Goal: Task Accomplishment & Management: Manage account settings

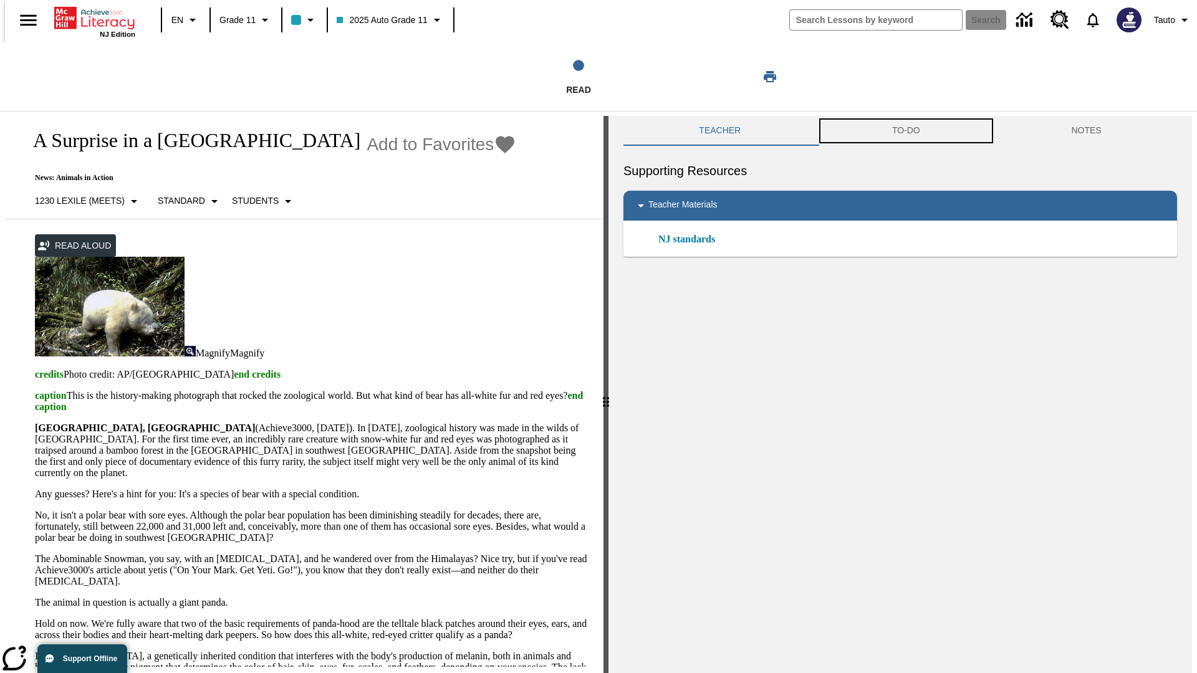
click at [906, 131] on button "TO-DO" at bounding box center [907, 131] width 180 height 30
